Goal: Information Seeking & Learning: Learn about a topic

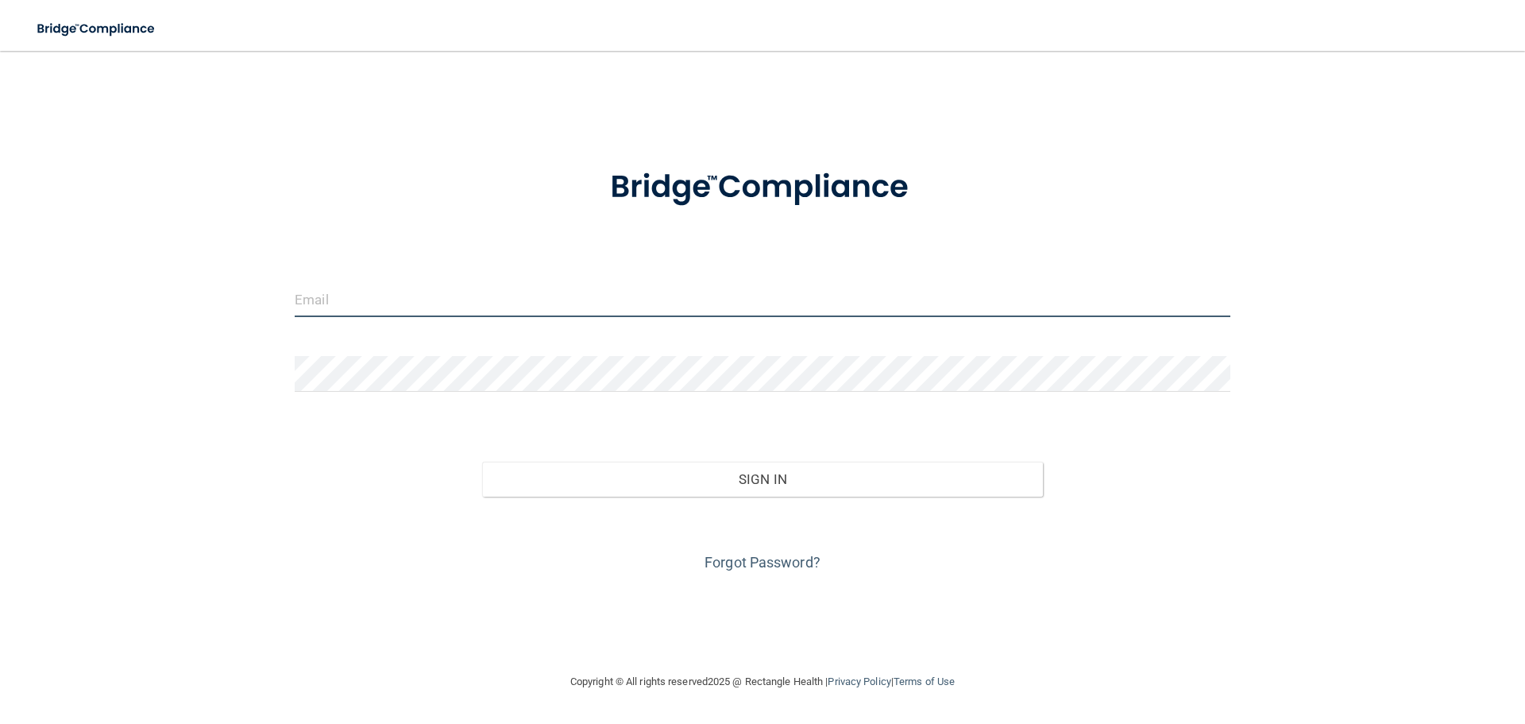
click at [412, 292] on input "email" at bounding box center [763, 299] width 936 height 36
type input "[EMAIL_ADDRESS][DOMAIN_NAME]"
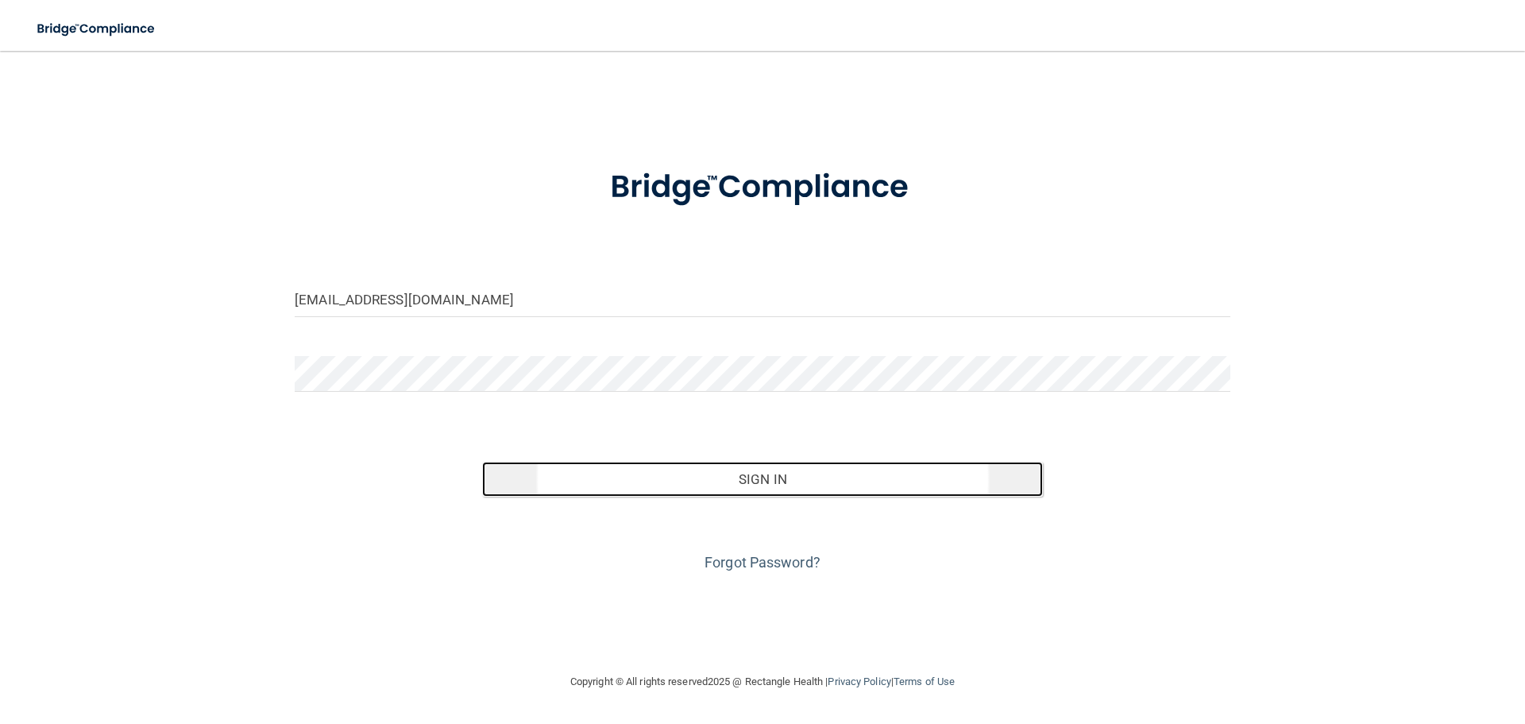
click at [769, 485] on button "Sign In" at bounding box center [763, 478] width 562 height 35
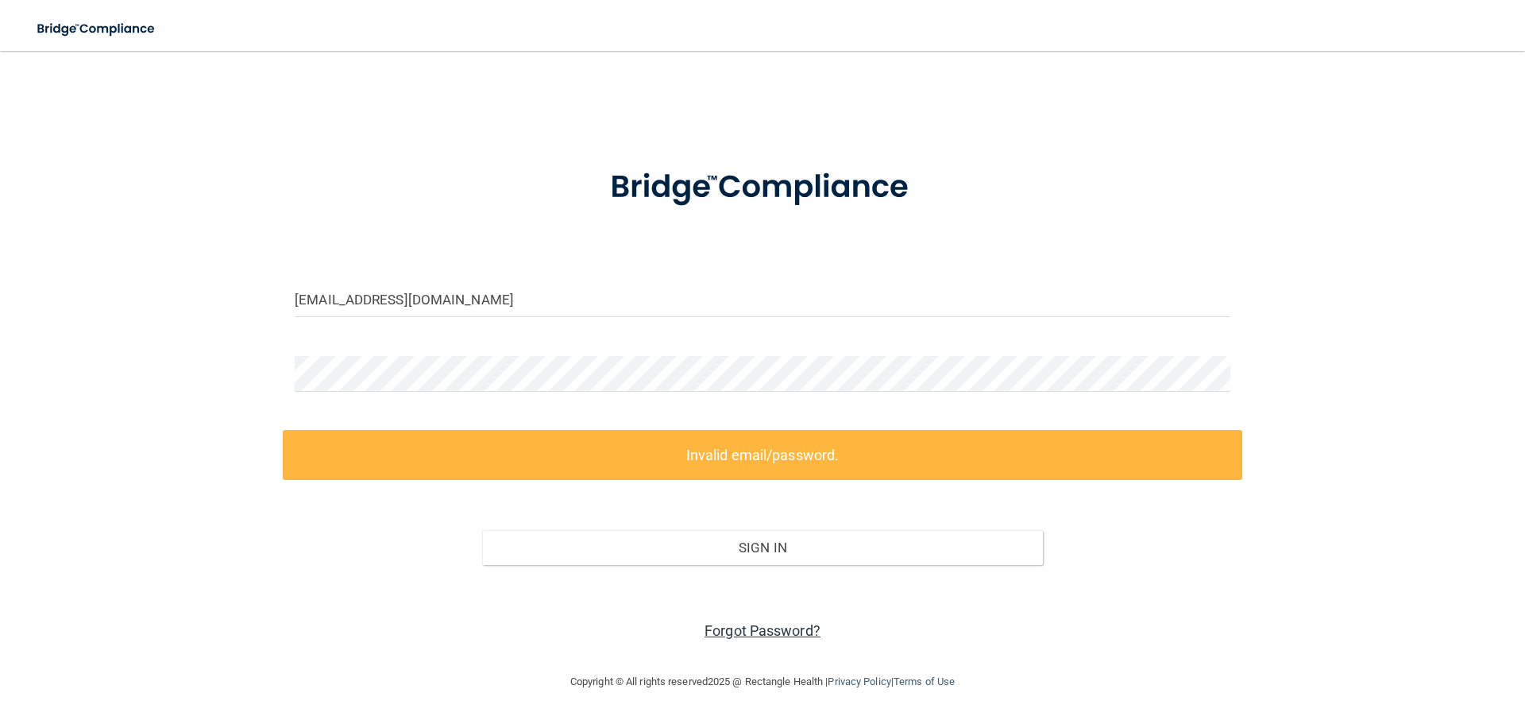
click at [778, 629] on link "Forgot Password?" at bounding box center [763, 630] width 116 height 17
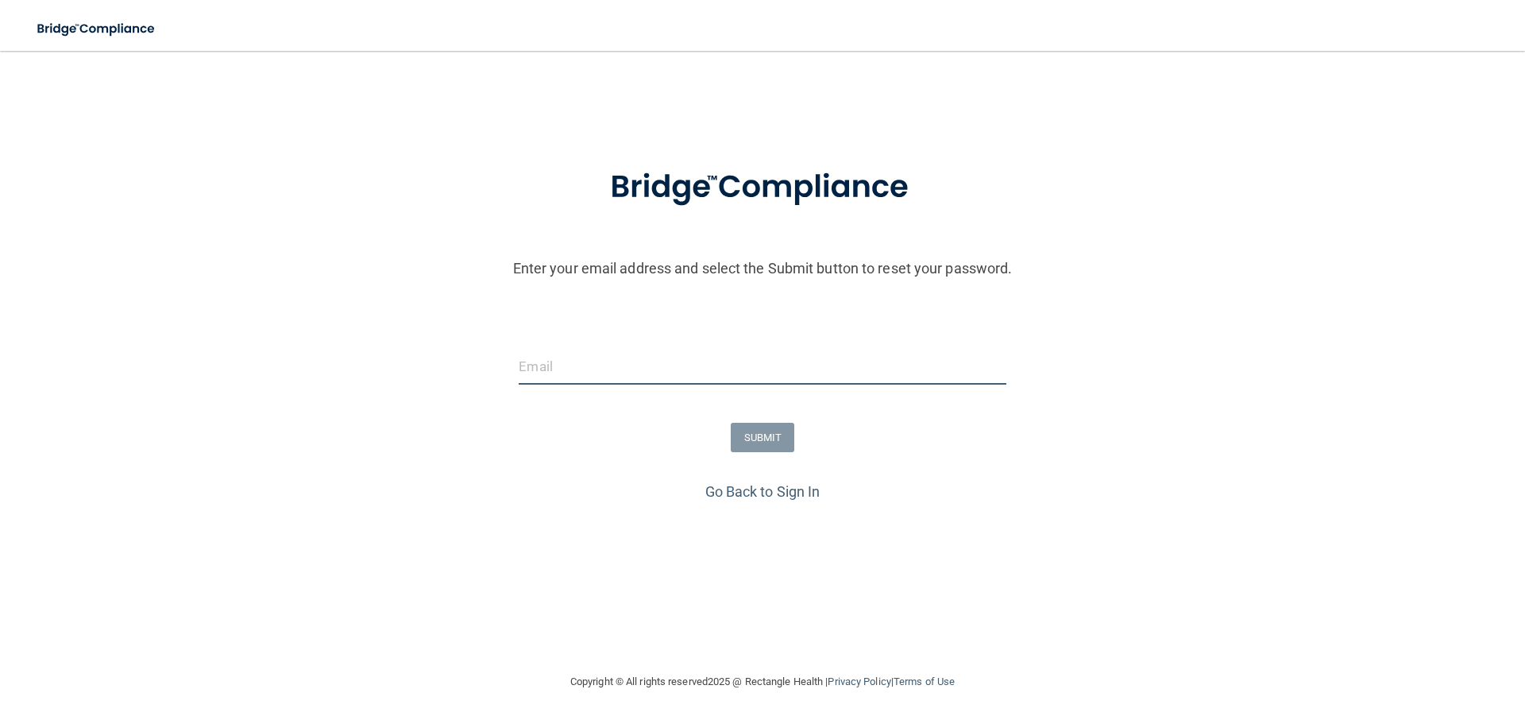
click at [615, 359] on input "email" at bounding box center [762, 367] width 487 height 36
type input "[EMAIL_ADDRESS][DOMAIN_NAME]"
click at [767, 442] on button "SUBMIT" at bounding box center [763, 437] width 64 height 29
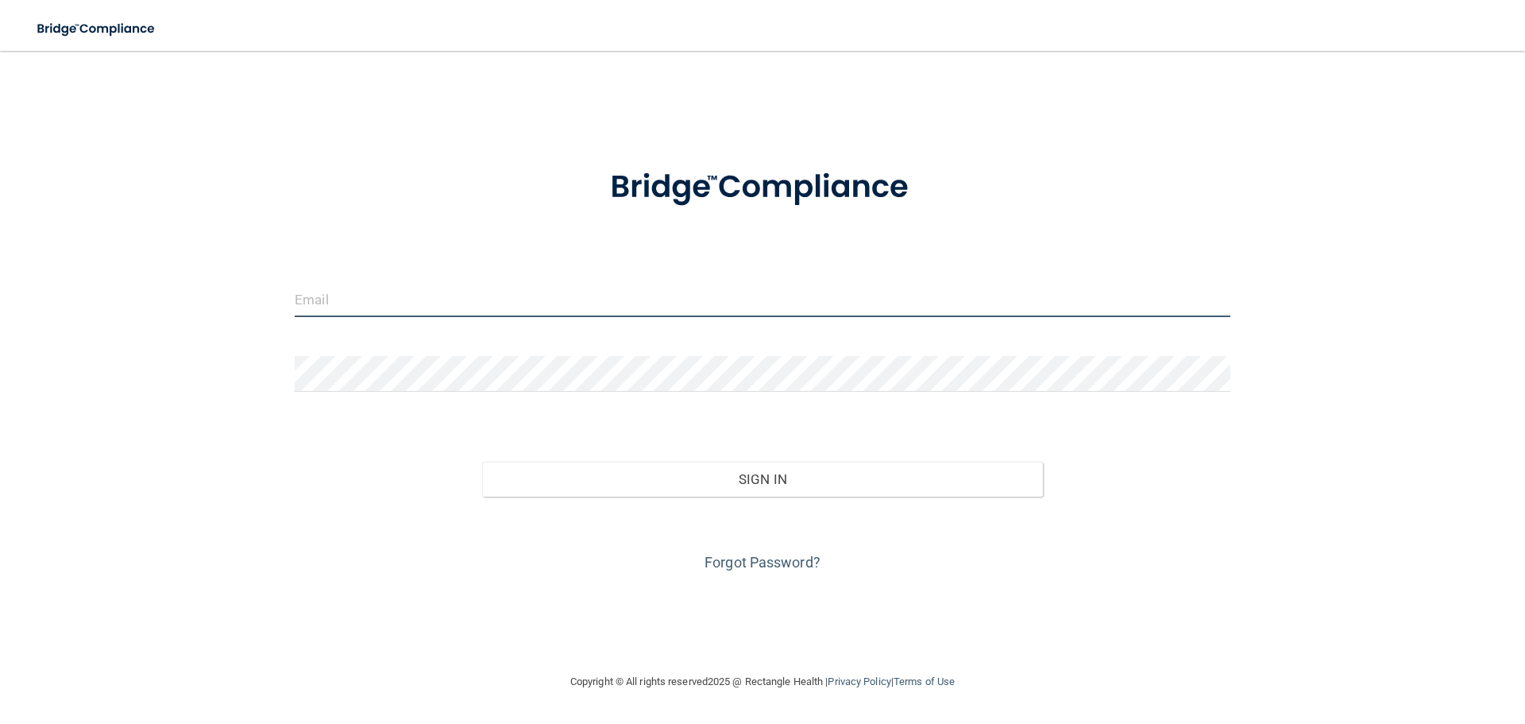
click at [444, 289] on input "email" at bounding box center [763, 299] width 936 height 36
type input "[EMAIL_ADDRESS][DOMAIN_NAME]"
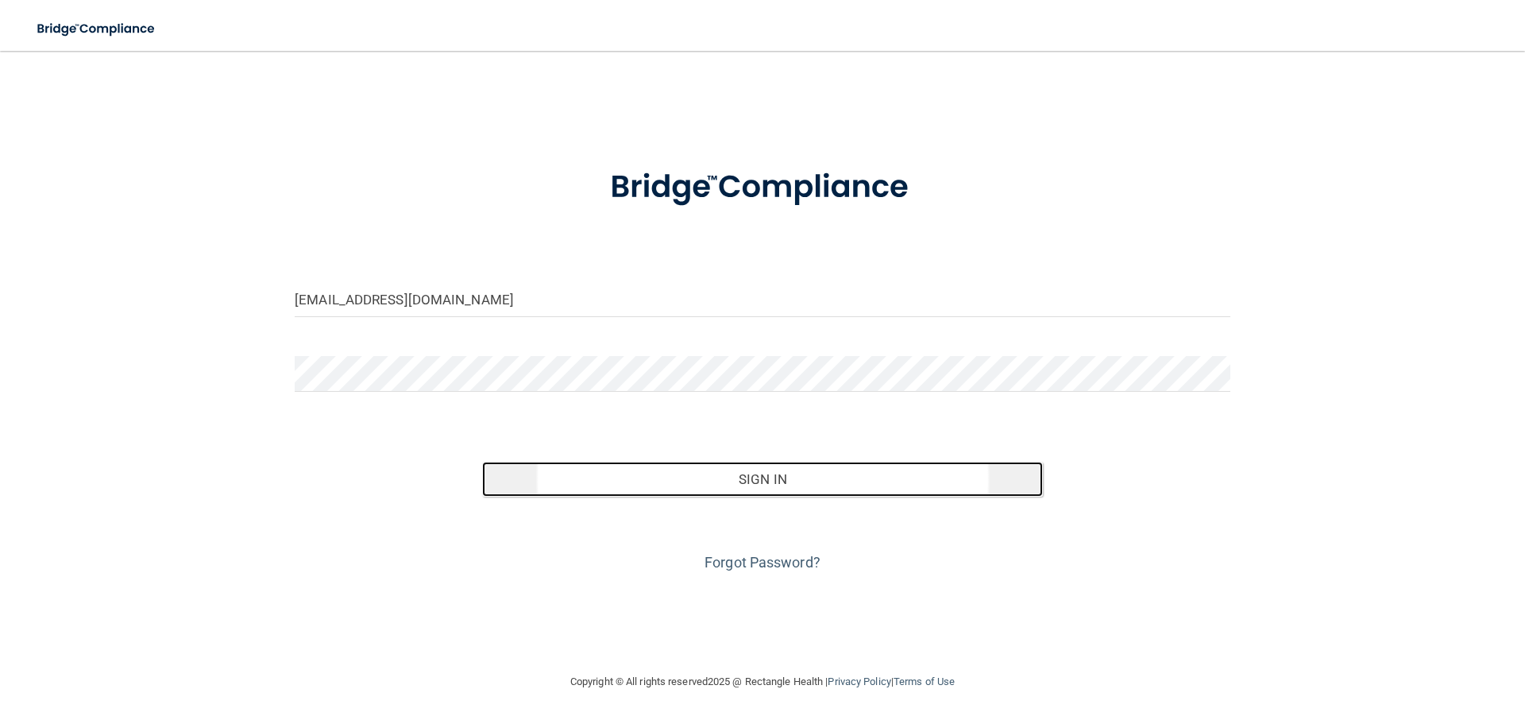
click at [762, 481] on button "Sign In" at bounding box center [763, 478] width 562 height 35
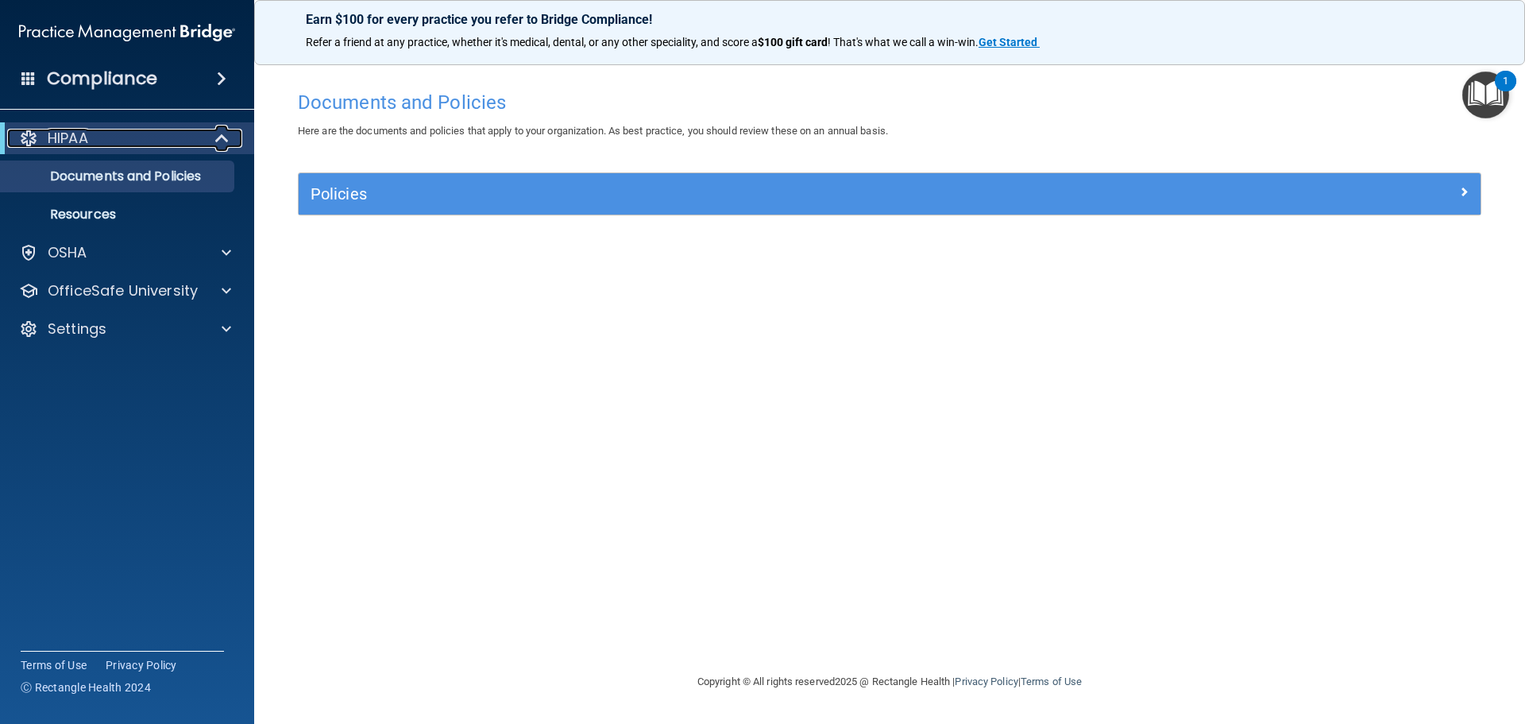
click at [118, 142] on div "HIPAA" at bounding box center [105, 138] width 196 height 19
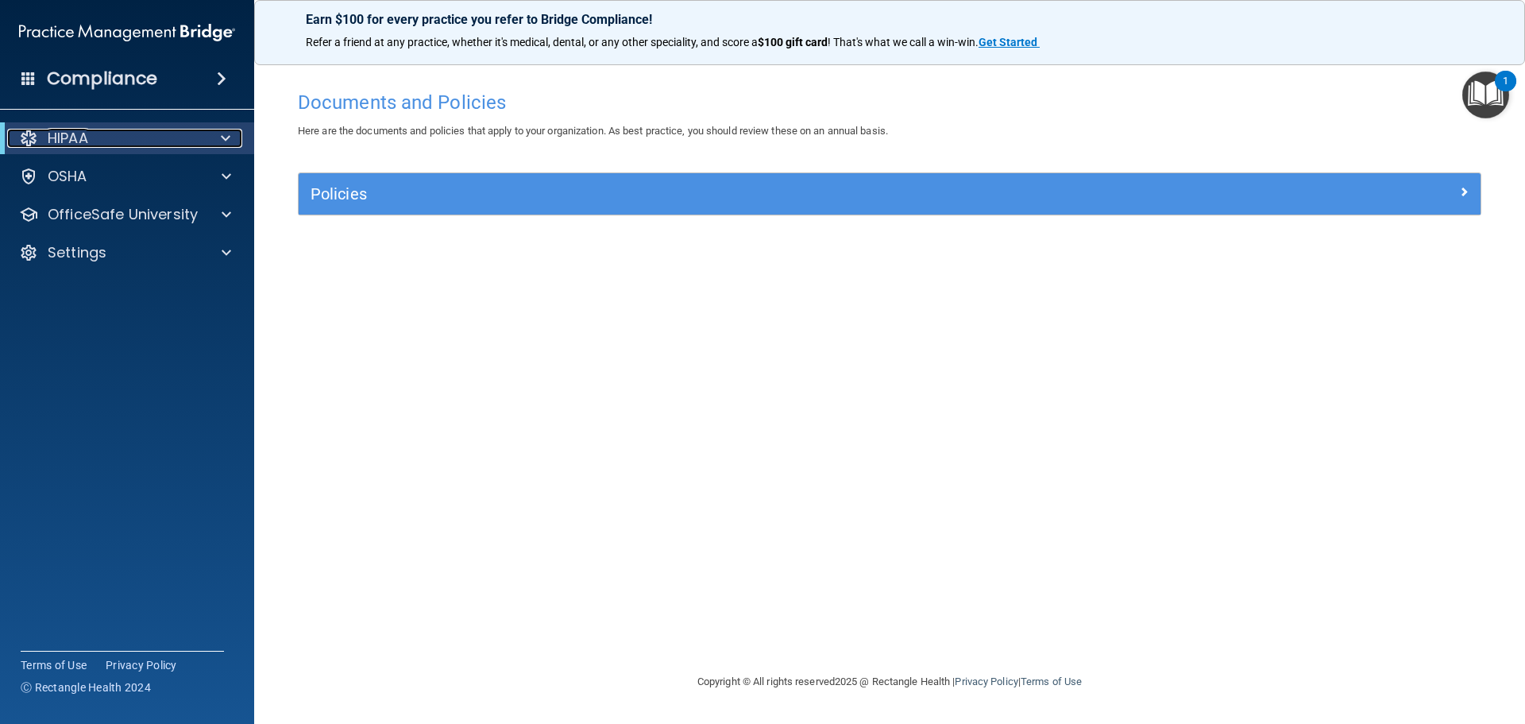
click at [118, 142] on div "HIPAA" at bounding box center [105, 138] width 196 height 19
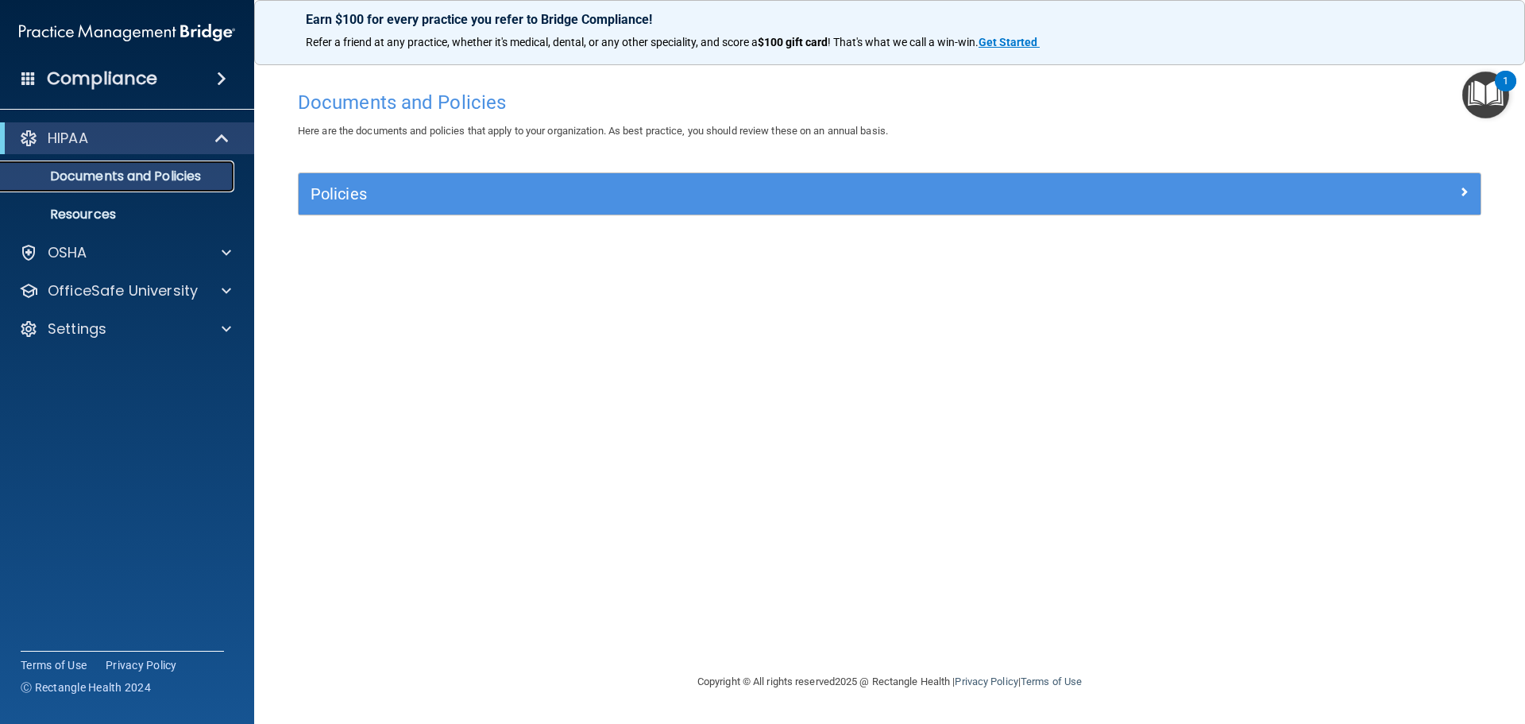
click at [121, 183] on p "Documents and Policies" at bounding box center [118, 176] width 217 height 16
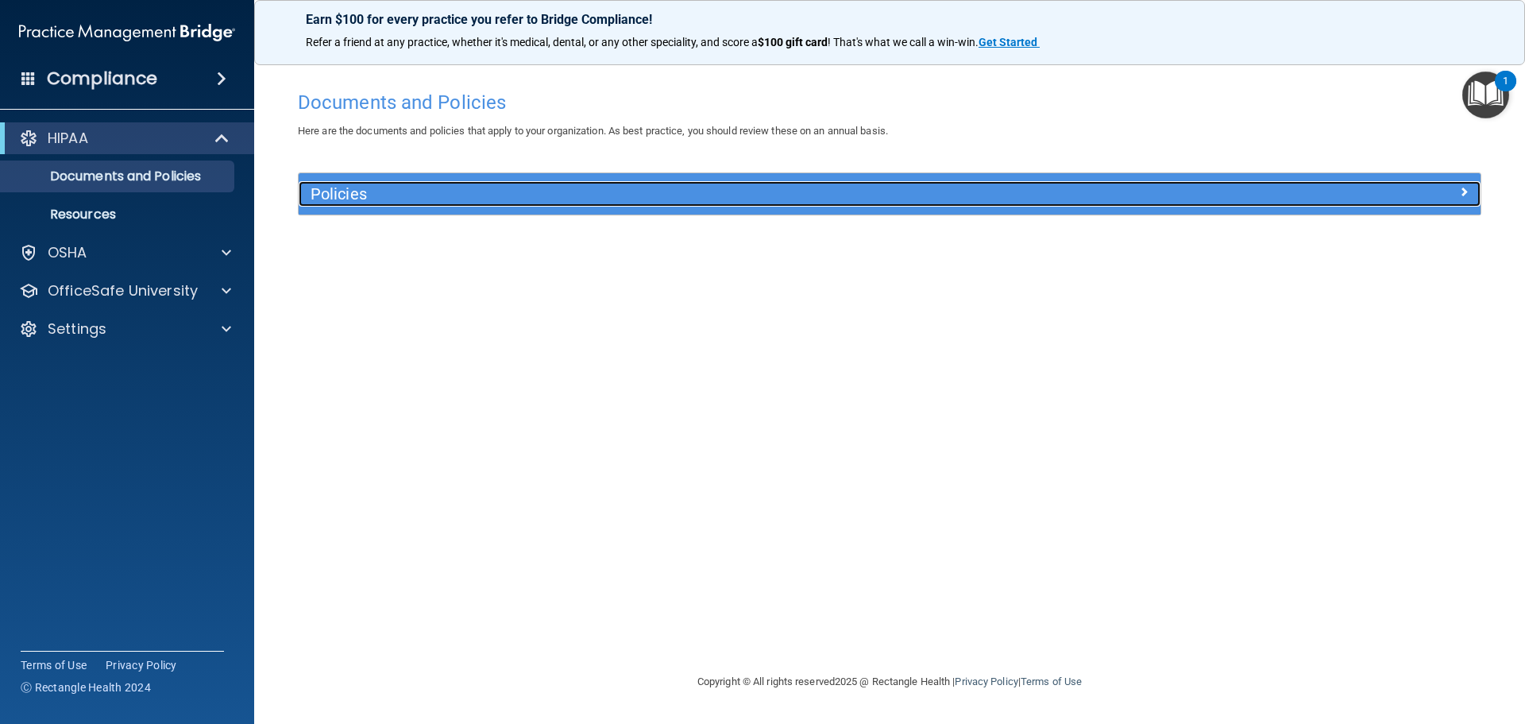
click at [392, 196] on h5 "Policies" at bounding box center [742, 193] width 863 height 17
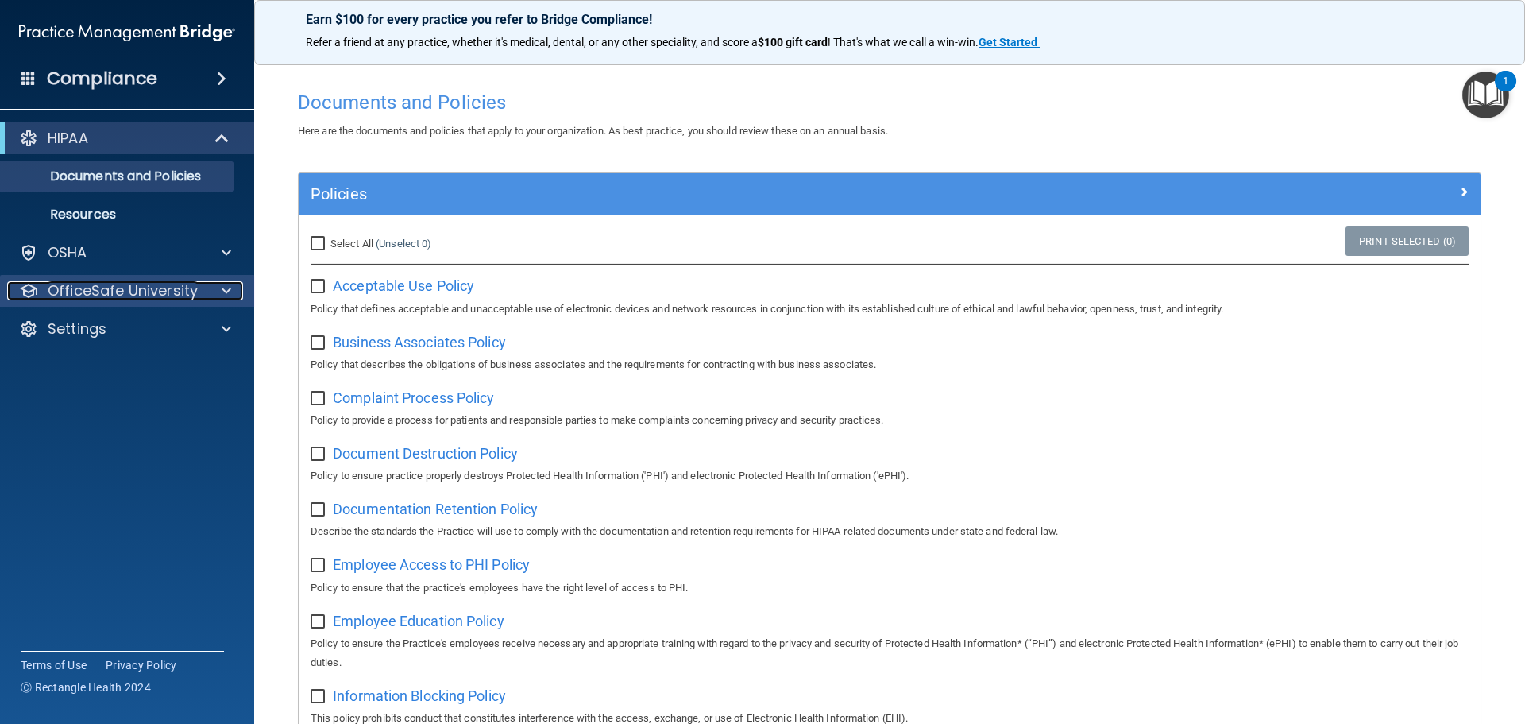
click at [118, 291] on p "OfficeSafe University" at bounding box center [123, 290] width 150 height 19
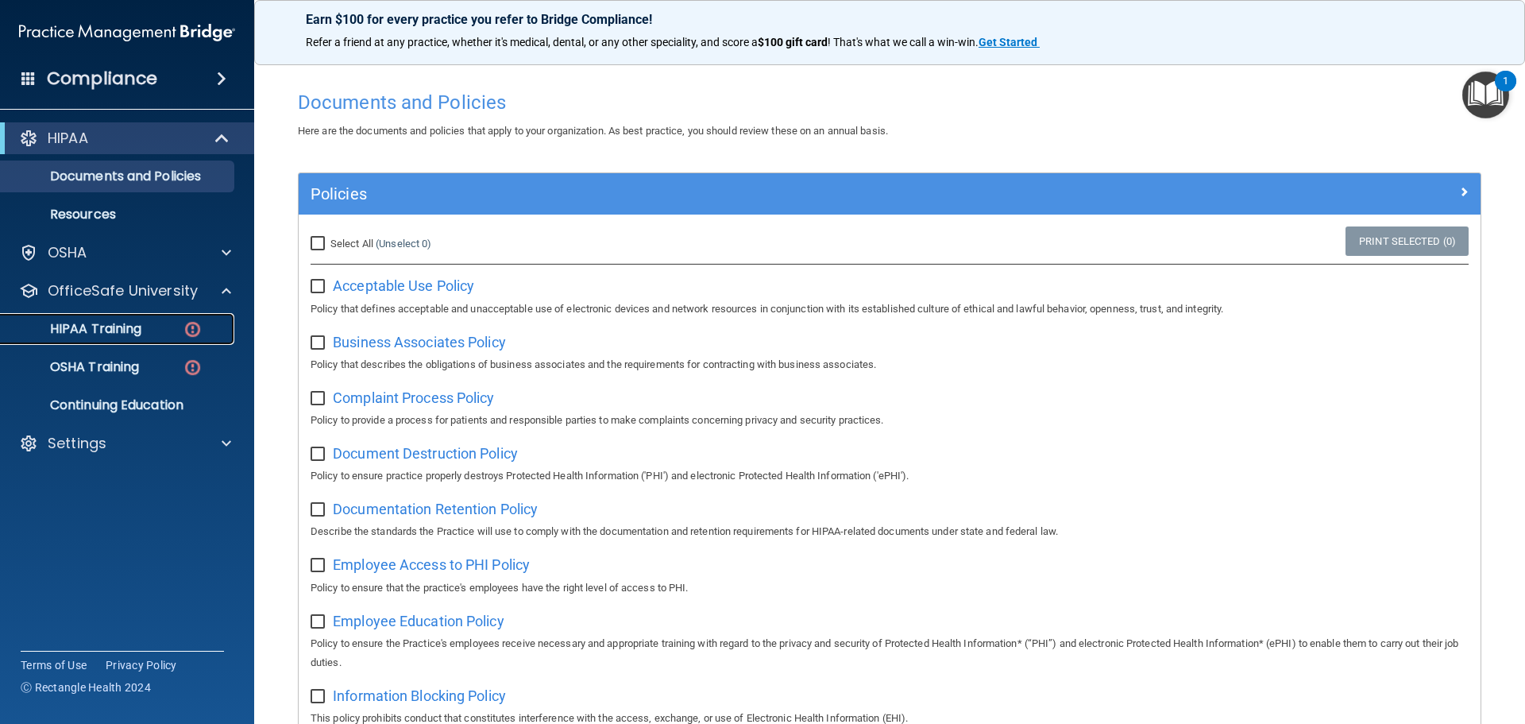
click at [121, 336] on p "HIPAA Training" at bounding box center [75, 329] width 131 height 16
